Goal: Check status: Check status

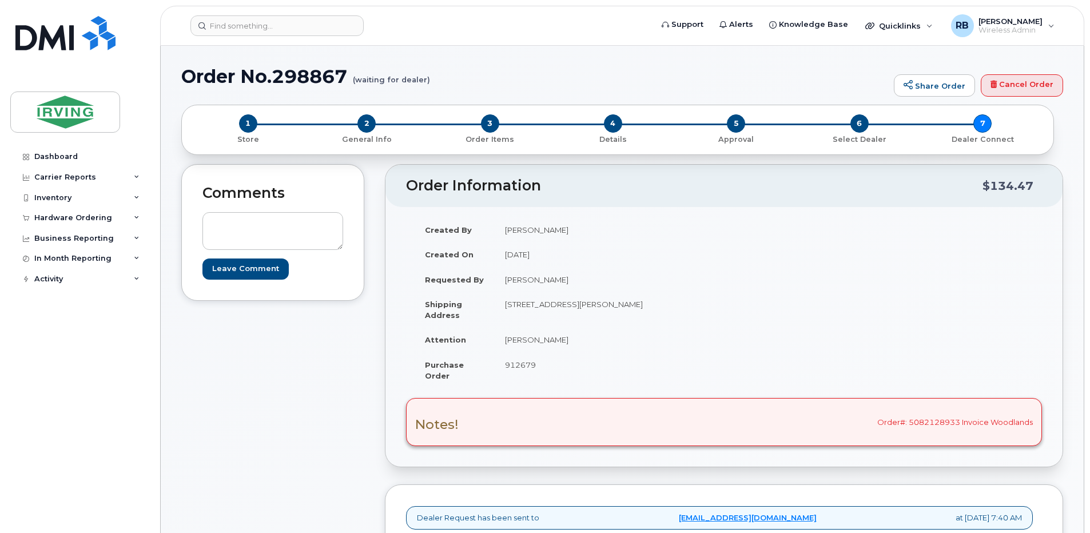
scroll to position [153, 0]
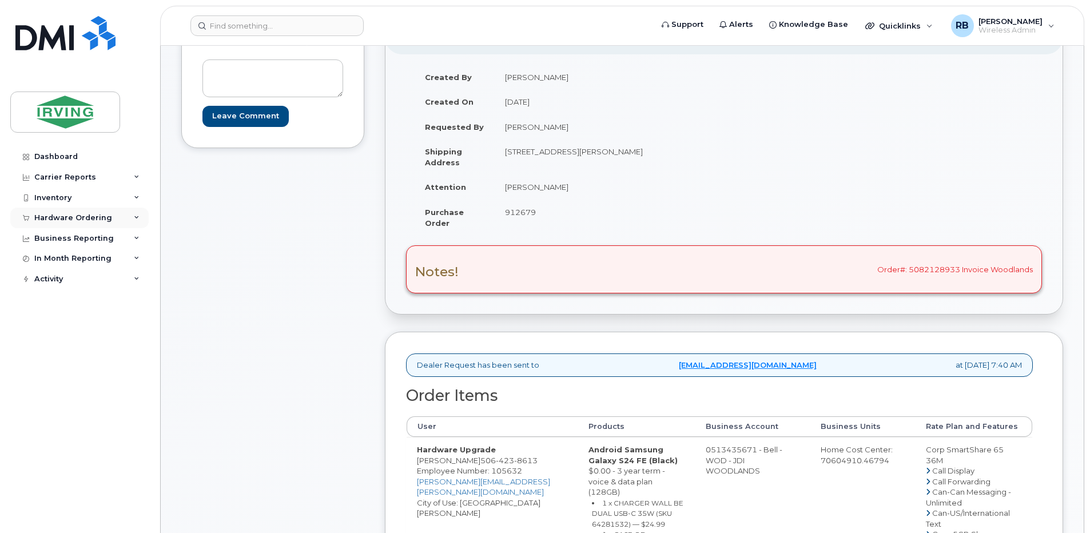
drag, startPoint x: 0, startPoint y: 0, endPoint x: 49, endPoint y: 220, distance: 225.5
click at [49, 220] on div "Hardware Ordering" at bounding box center [73, 217] width 78 height 9
click at [43, 262] on div "Orders" at bounding box center [53, 261] width 28 height 10
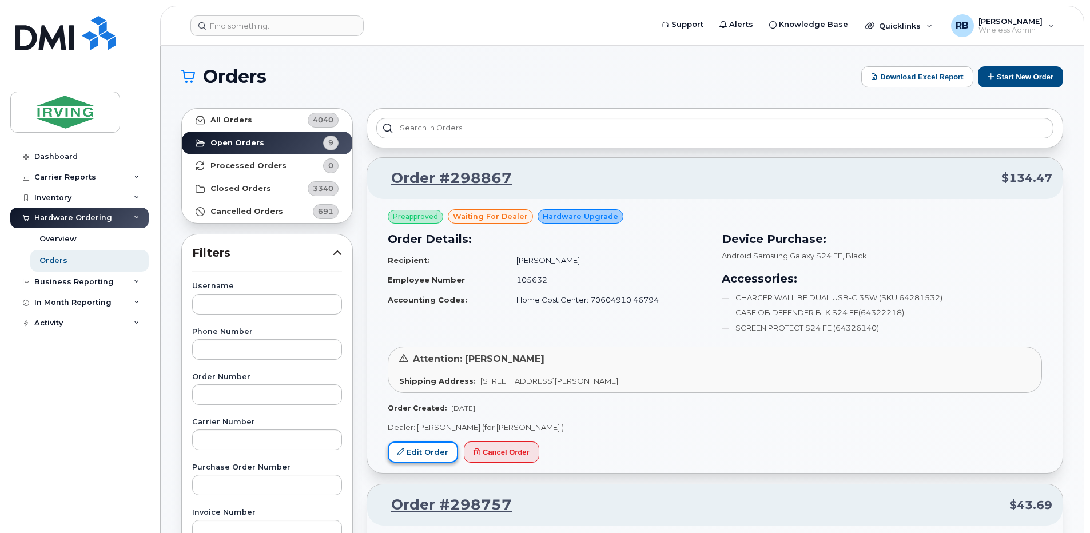
click at [398, 455] on icon at bounding box center [400, 451] width 7 height 7
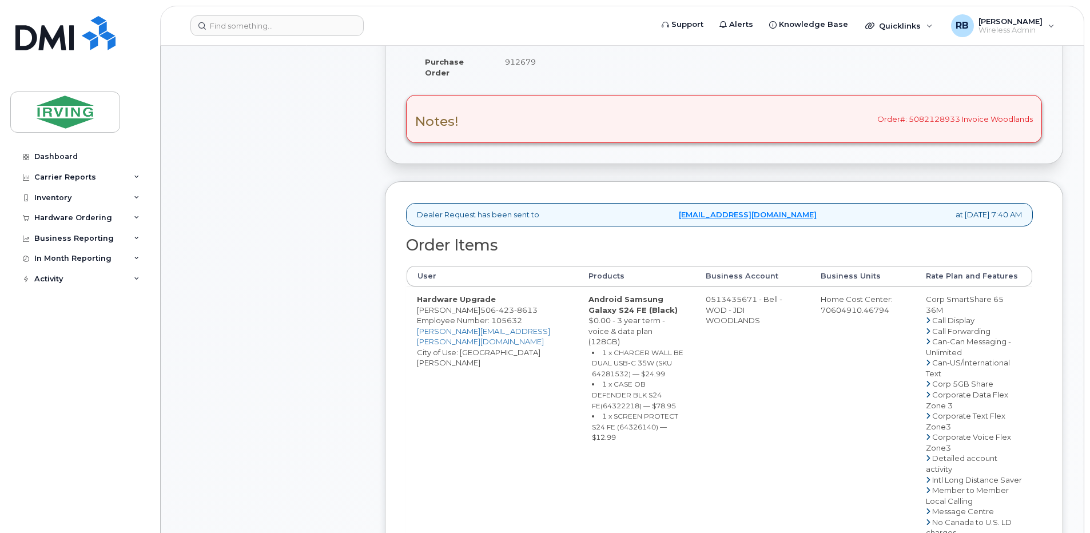
scroll to position [305, 0]
drag, startPoint x: 739, startPoint y: 307, endPoint x: 695, endPoint y: 307, distance: 44.0
copy td "513435671"
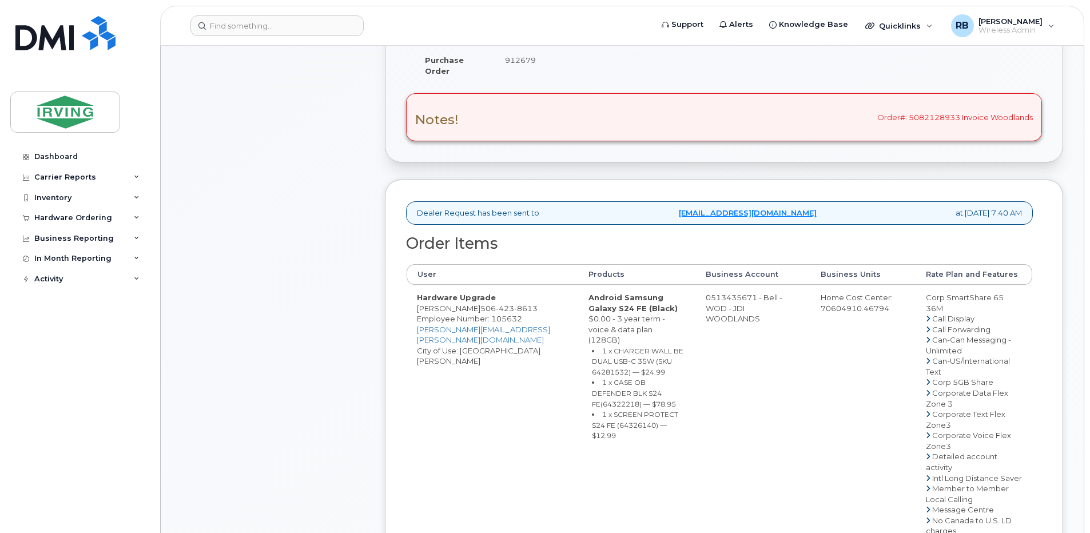
click at [260, 216] on div "Comments Leave Comment" at bounding box center [272, 417] width 183 height 1117
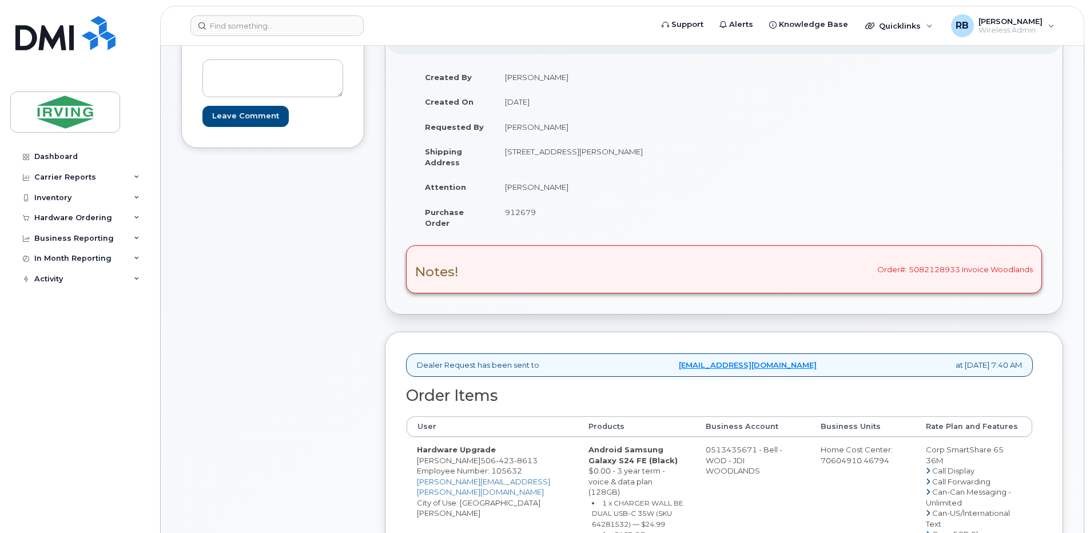
scroll to position [76, 0]
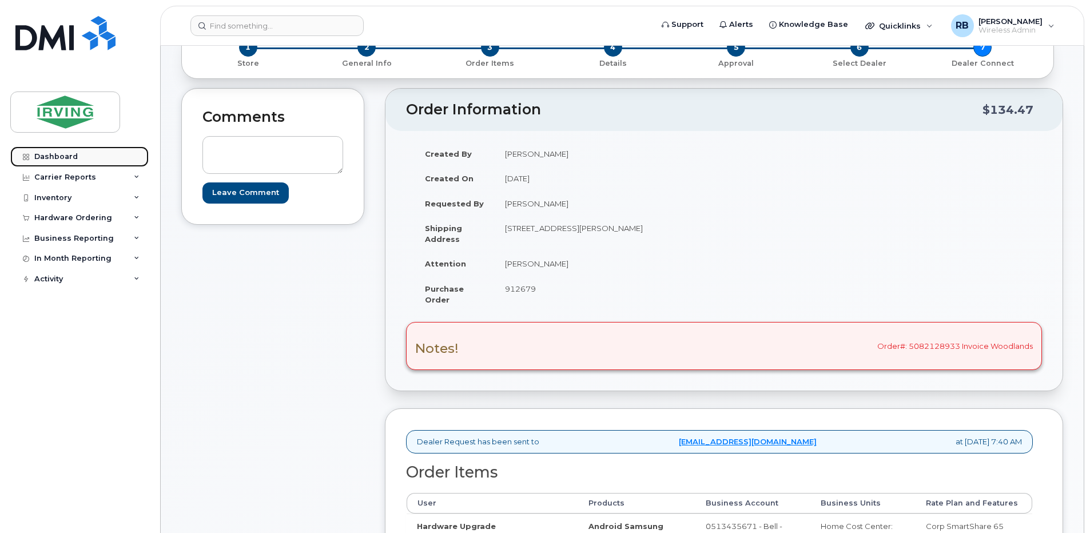
click at [53, 156] on div "Dashboard" at bounding box center [55, 156] width 43 height 9
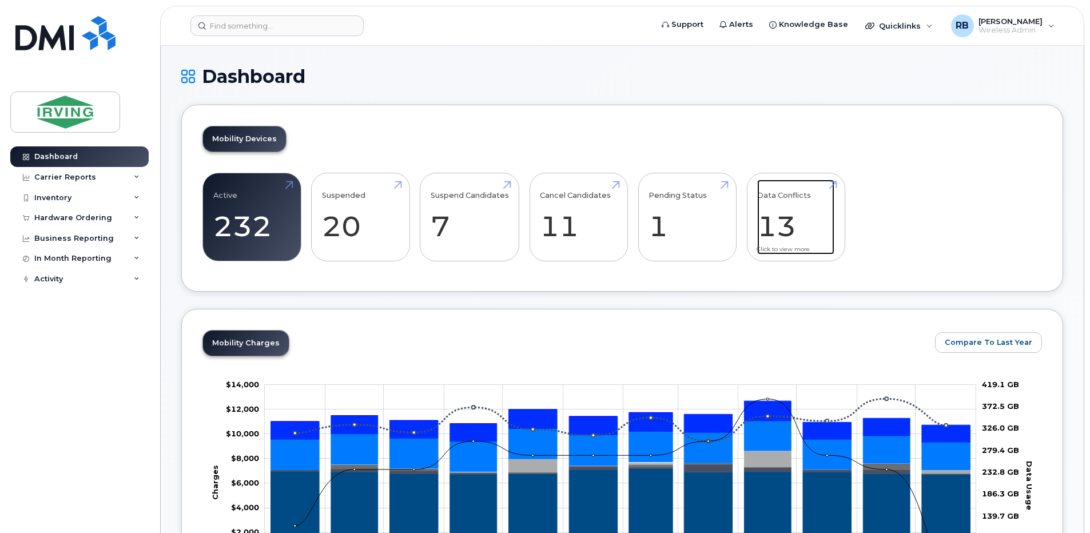
click at [766, 230] on link "Data Conflicts 13" at bounding box center [795, 217] width 77 height 75
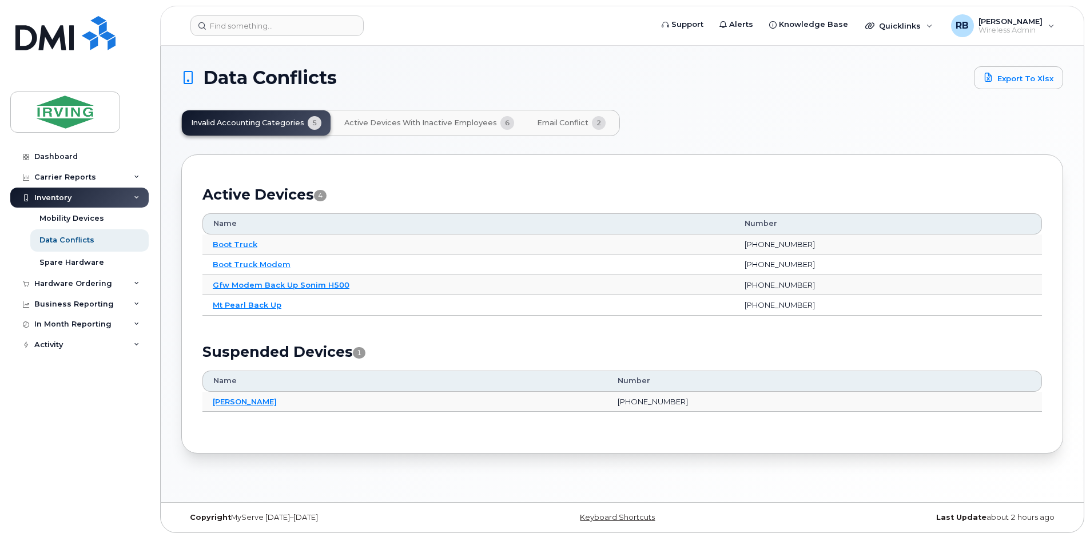
click at [452, 128] on button "Active Devices with Inactive Employees 6" at bounding box center [429, 122] width 188 height 25
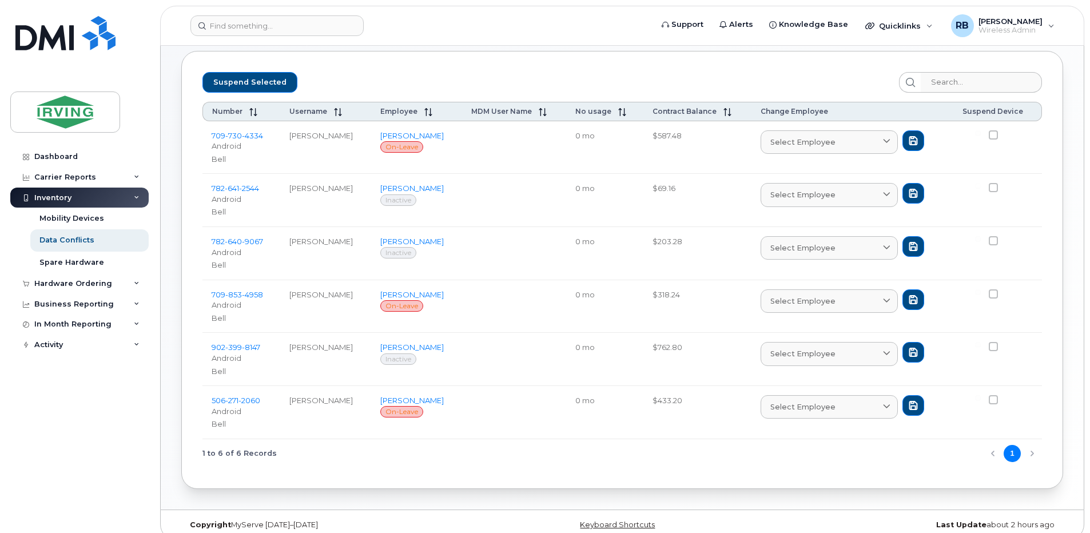
scroll to position [117, 0]
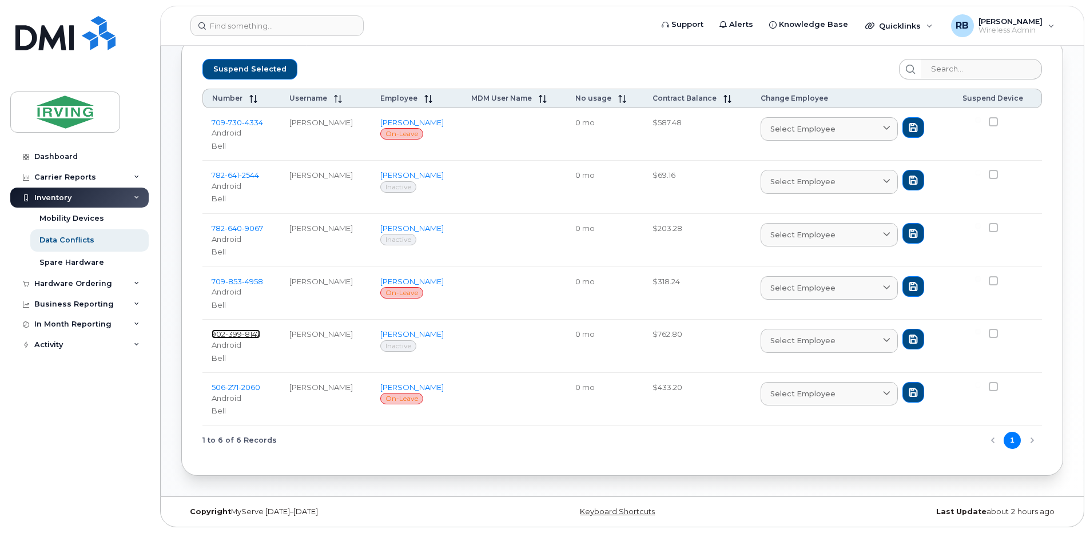
click at [244, 336] on span "8147" at bounding box center [251, 333] width 18 height 9
click at [257, 278] on span "4958" at bounding box center [252, 281] width 21 height 9
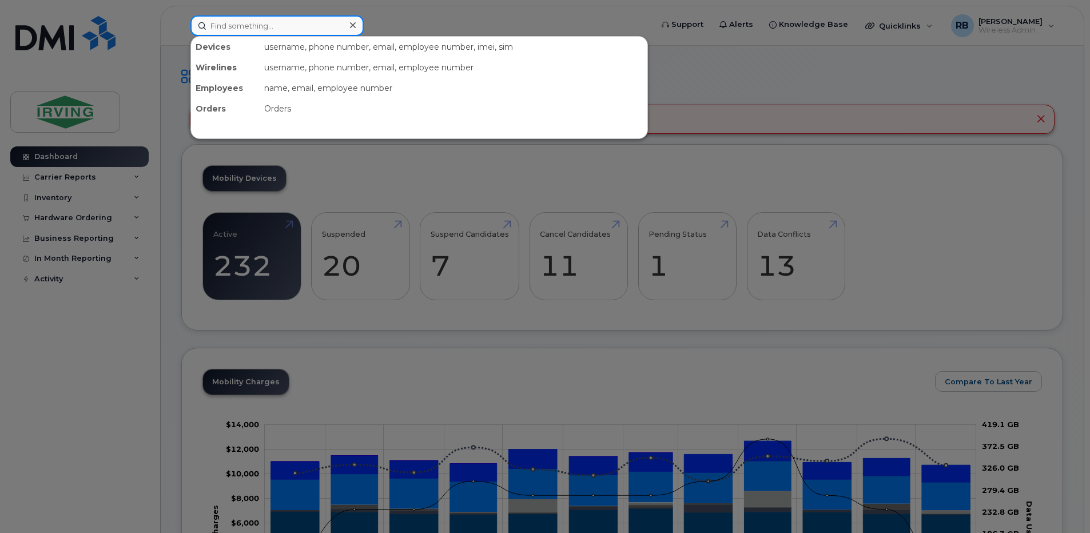
click at [220, 25] on input at bounding box center [276, 25] width 173 height 21
paste input "9023998147"
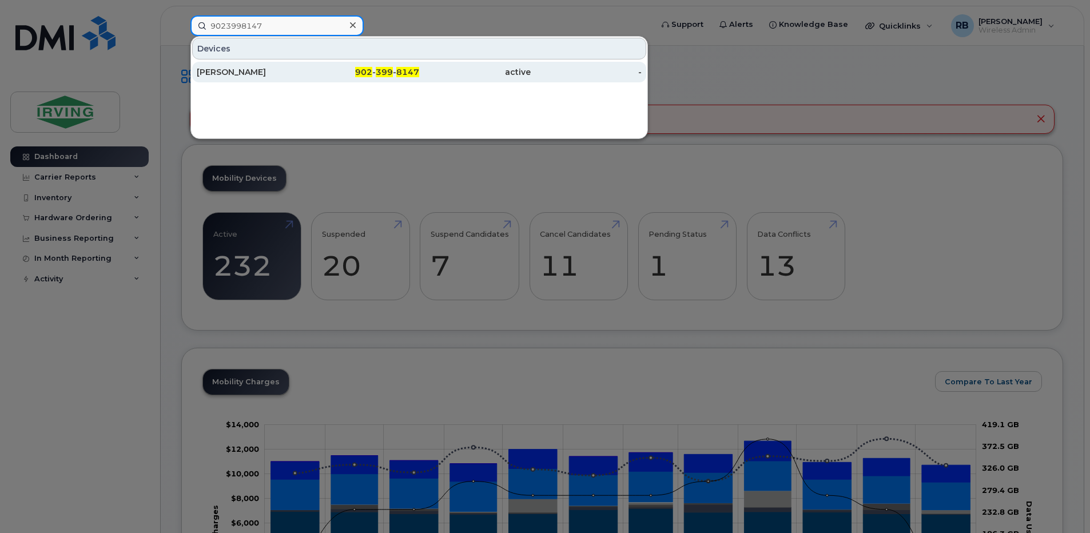
type input "9023998147"
click at [212, 71] on div "[PERSON_NAME]" at bounding box center [253, 71] width 112 height 11
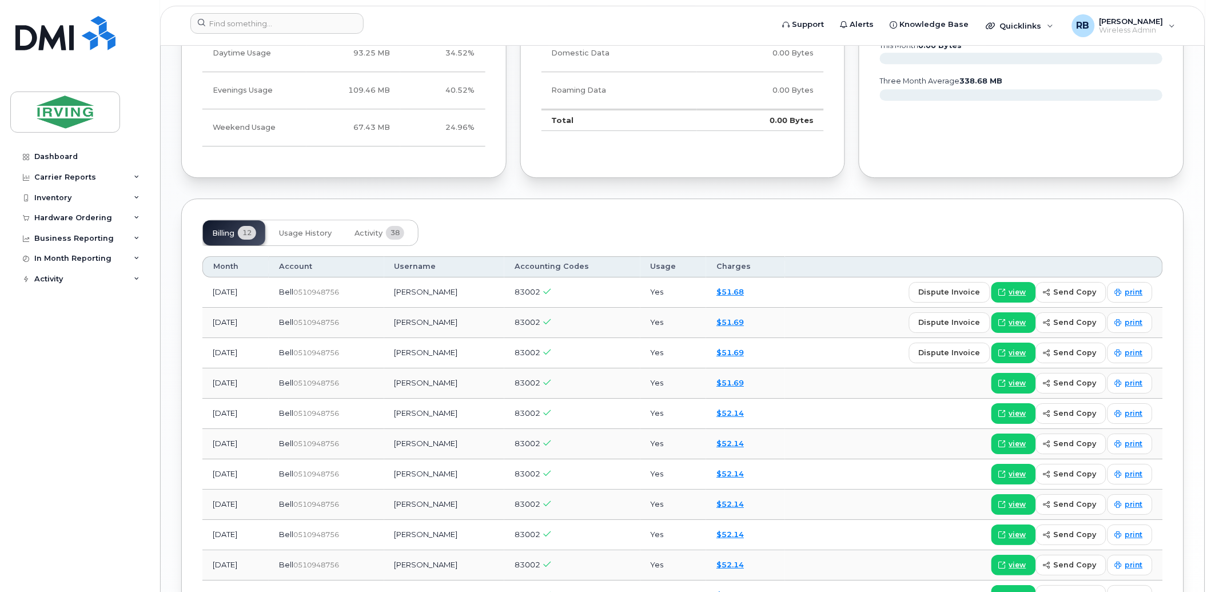
scroll to position [1016, 0]
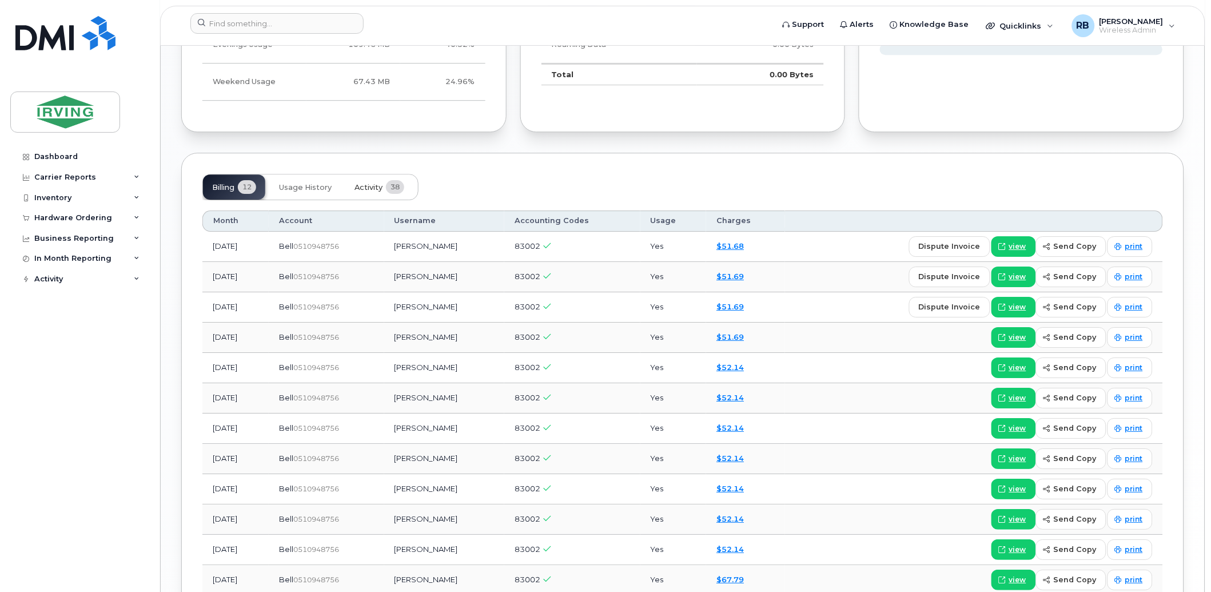
click at [369, 186] on span "Activity" at bounding box center [369, 187] width 28 height 9
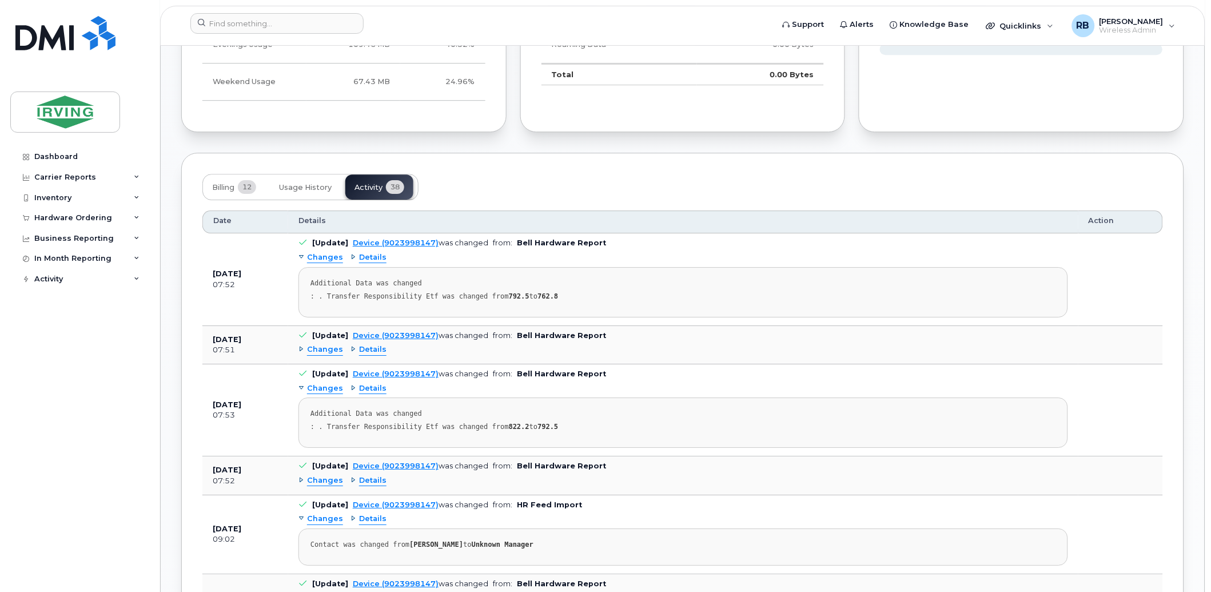
click at [368, 255] on span "Details" at bounding box center [372, 257] width 27 height 11
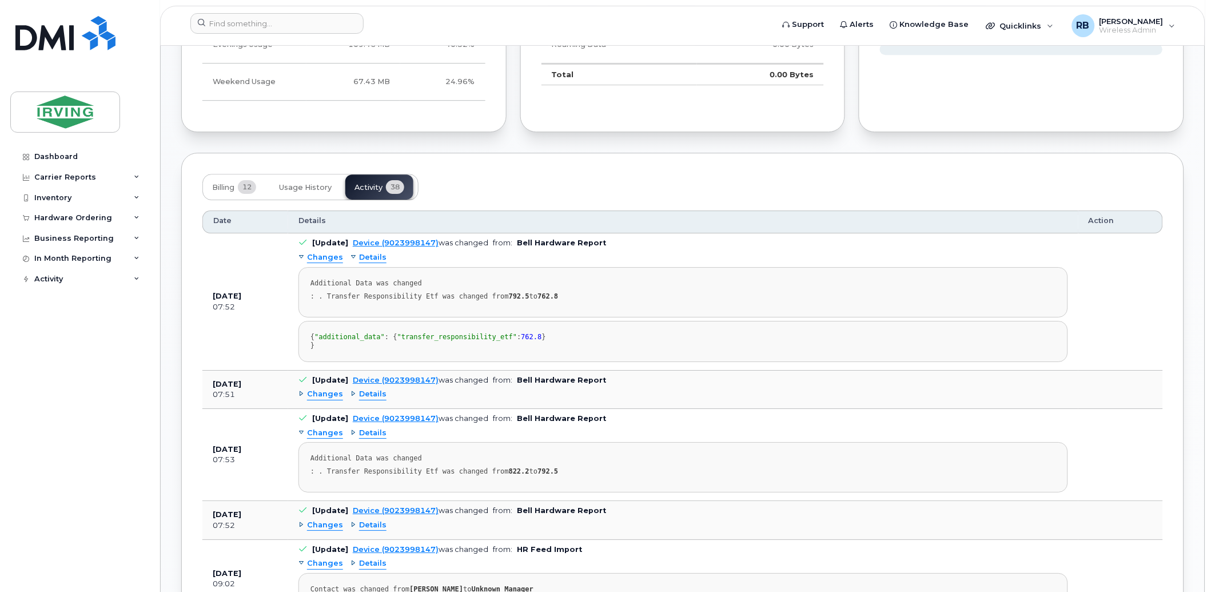
click at [368, 255] on span "Details" at bounding box center [372, 257] width 27 height 11
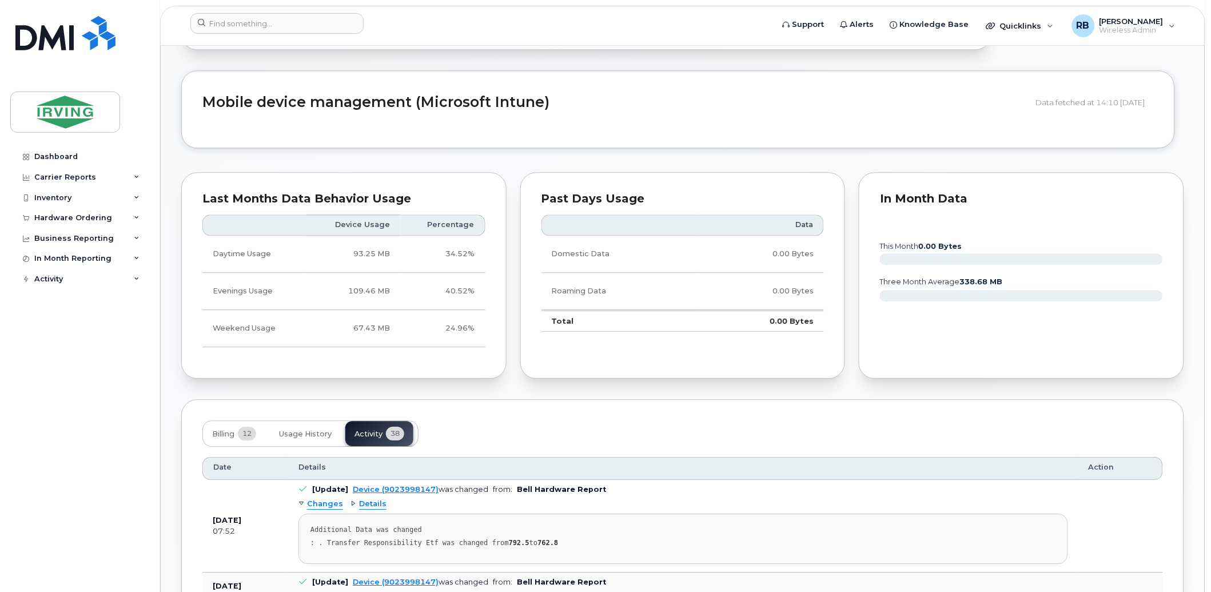
scroll to position [762, 0]
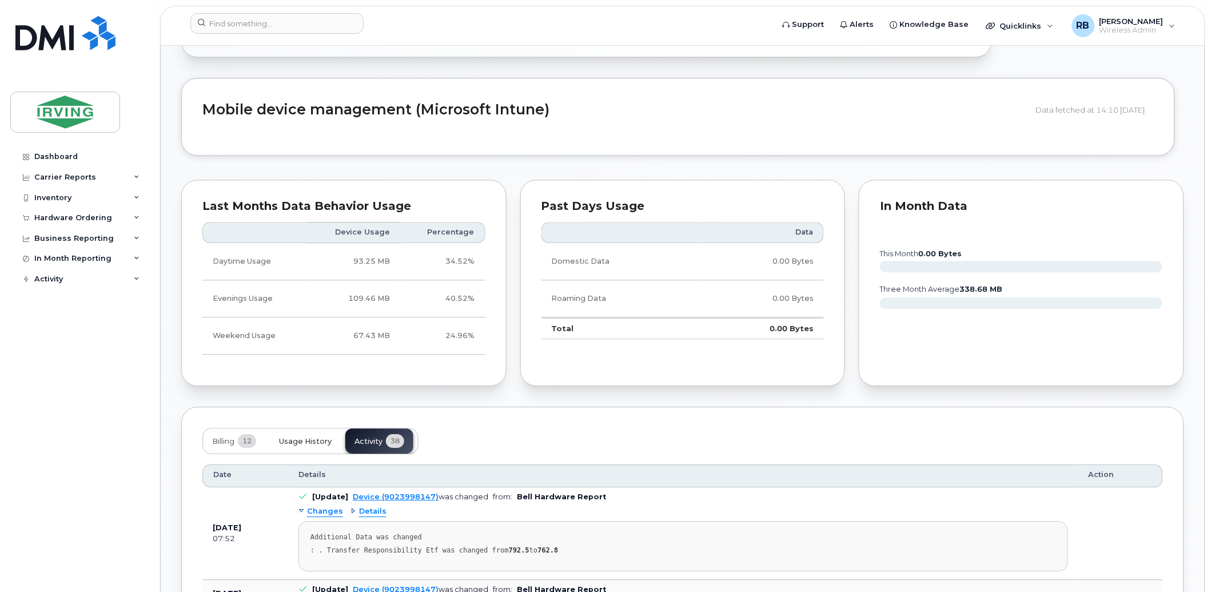
click at [299, 443] on span "Usage History" at bounding box center [305, 441] width 53 height 9
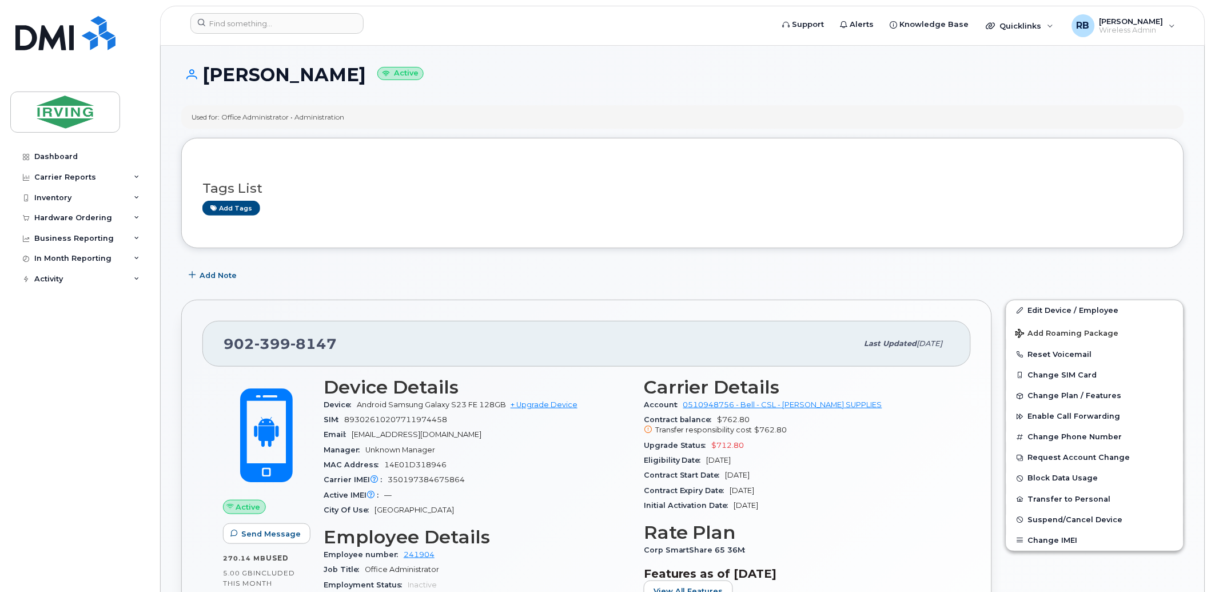
scroll to position [0, 0]
